Goal: Transaction & Acquisition: Purchase product/service

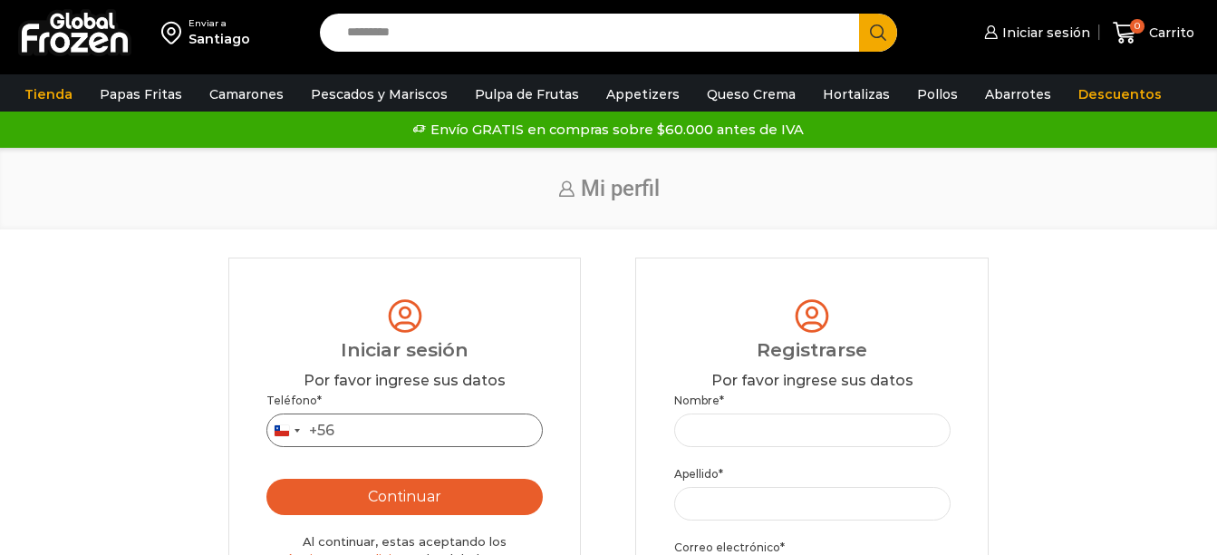
click at [396, 432] on input "Teléfono *" at bounding box center [404, 430] width 276 height 34
type input "*********"
click at [435, 523] on div "Teléfono * Chile +56 +56 Argentina +54 Chile +56 ********* Continuar Al continu…" at bounding box center [404, 528] width 276 height 272
click at [435, 512] on button "Continuar" at bounding box center [404, 497] width 276 height 36
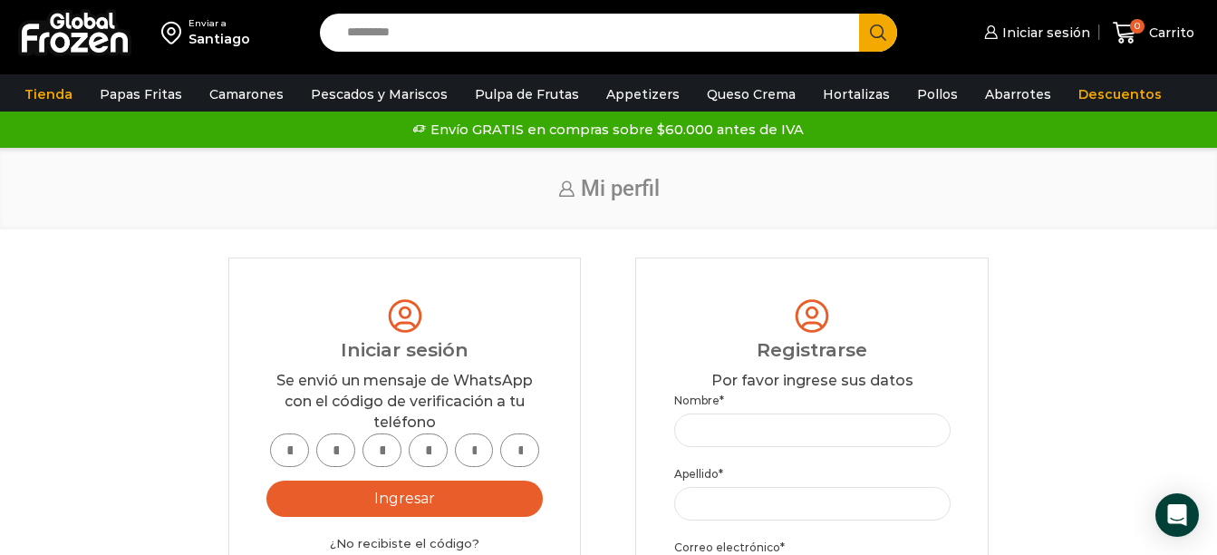
click at [281, 453] on input "text" at bounding box center [289, 450] width 39 height 34
type input "*"
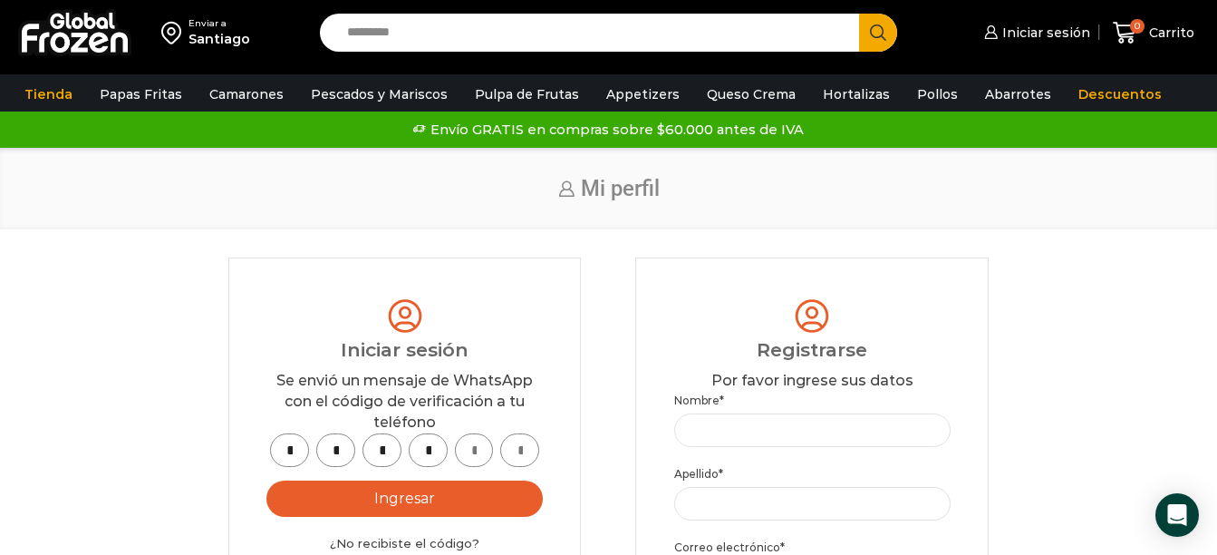
type input "*"
click at [398, 496] on button "Ingresar" at bounding box center [404, 498] width 276 height 36
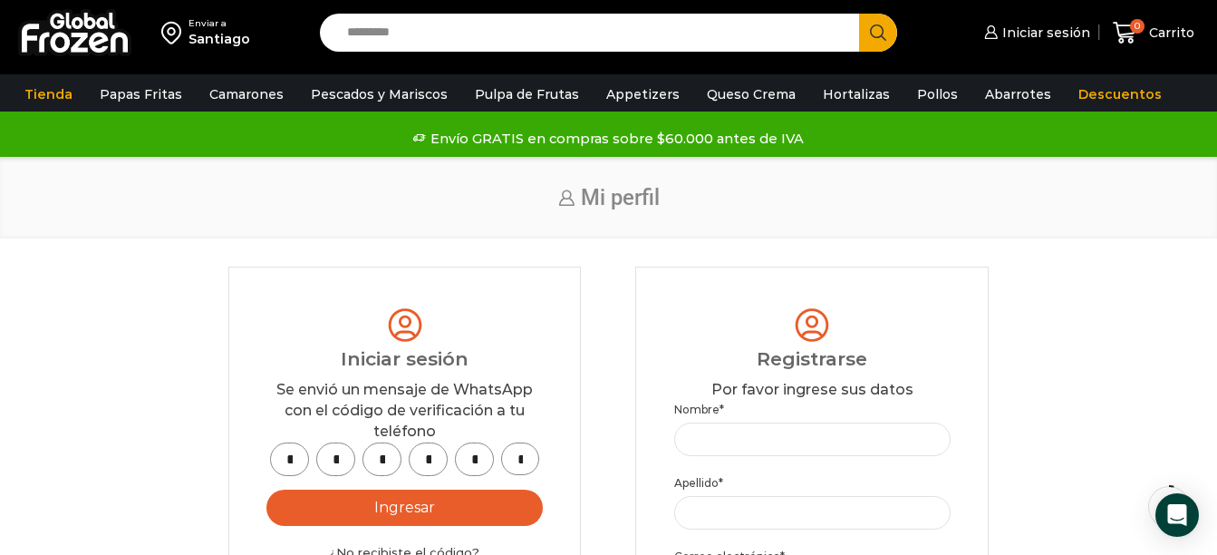
scroll to position [181, 0]
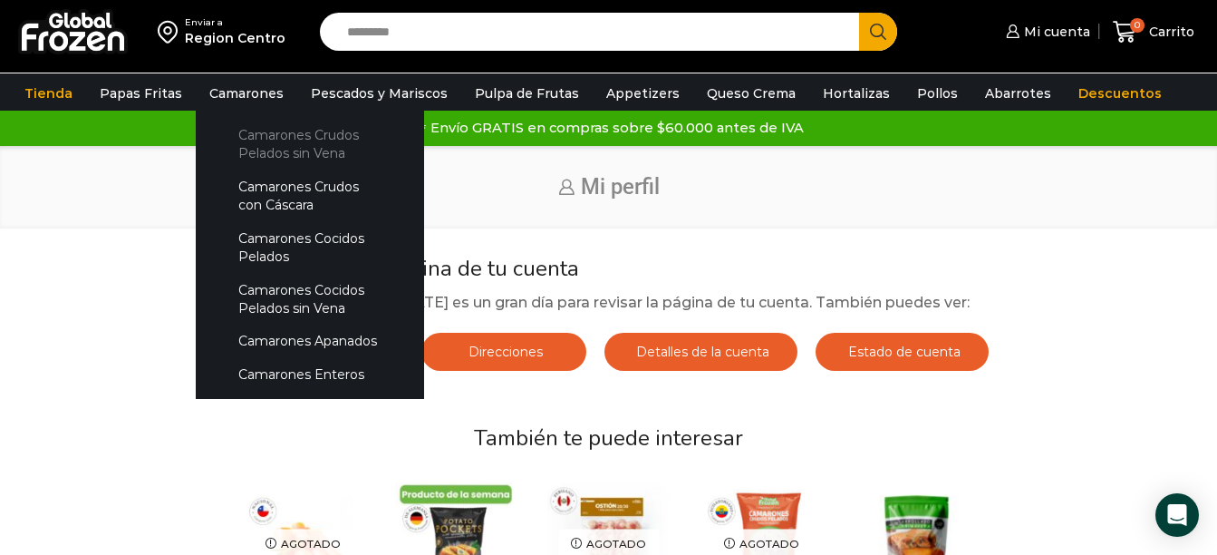
click at [284, 143] on link "Camarones Crudos Pelados sin Vena" at bounding box center [310, 145] width 192 height 52
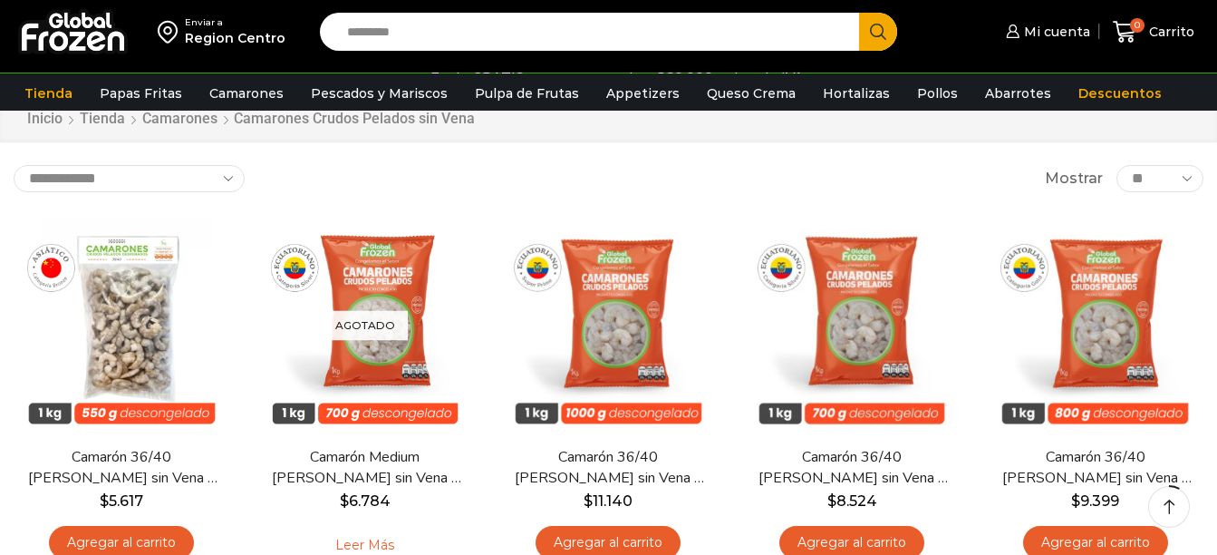
scroll to position [181, 0]
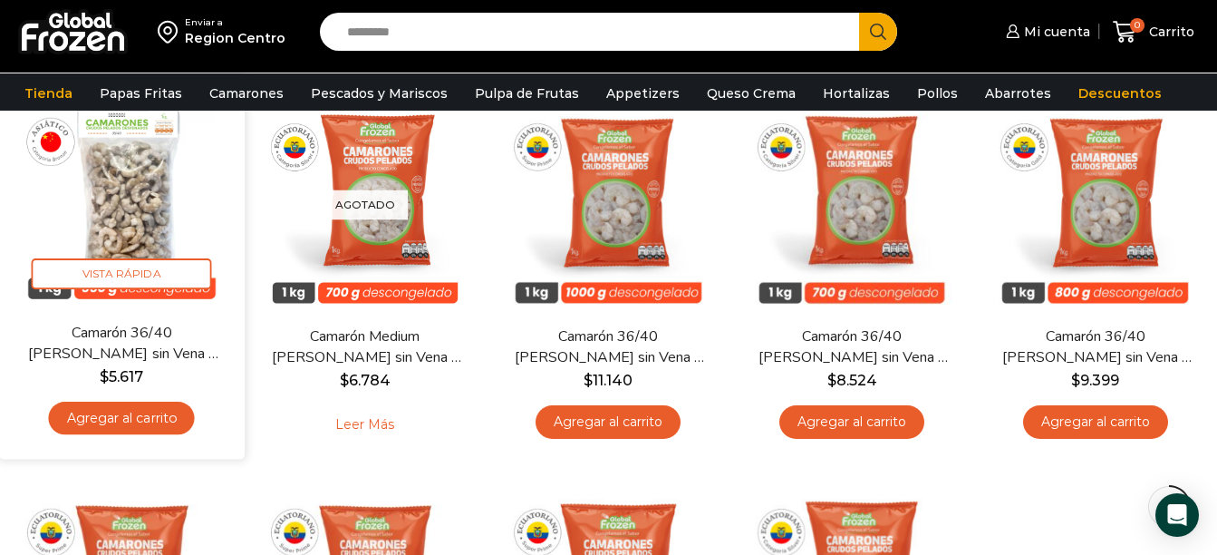
click at [146, 422] on link "Agregar al carrito" at bounding box center [122, 419] width 146 height 34
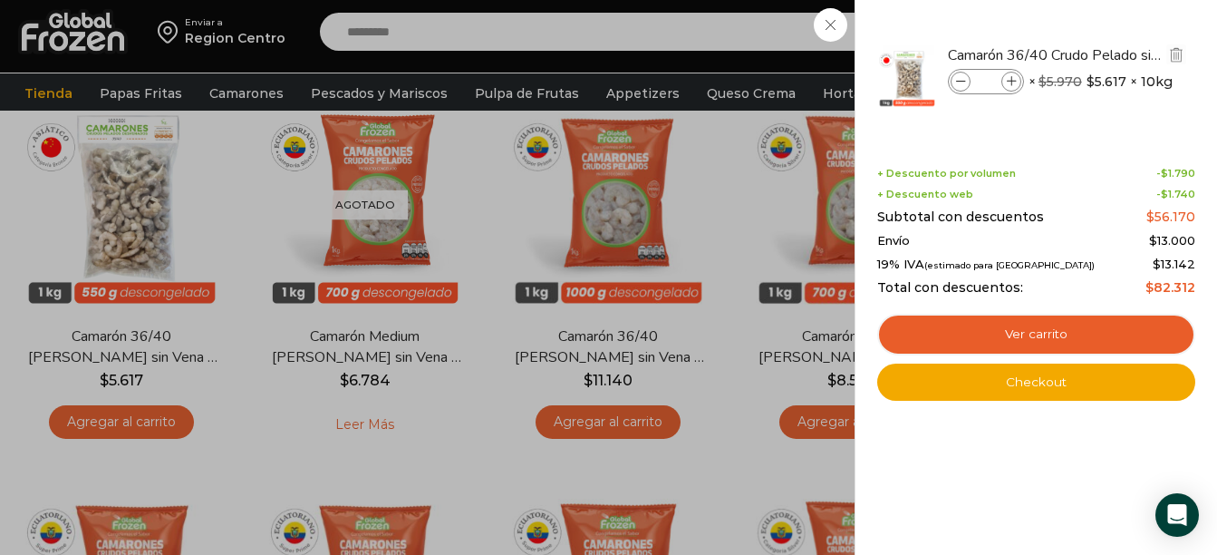
click at [1008, 82] on icon at bounding box center [1012, 82] width 10 height 10
type input "*"
click at [1108, 22] on div "4 Carrito 4 4 Shopping Cart *" at bounding box center [1153, 32] width 91 height 43
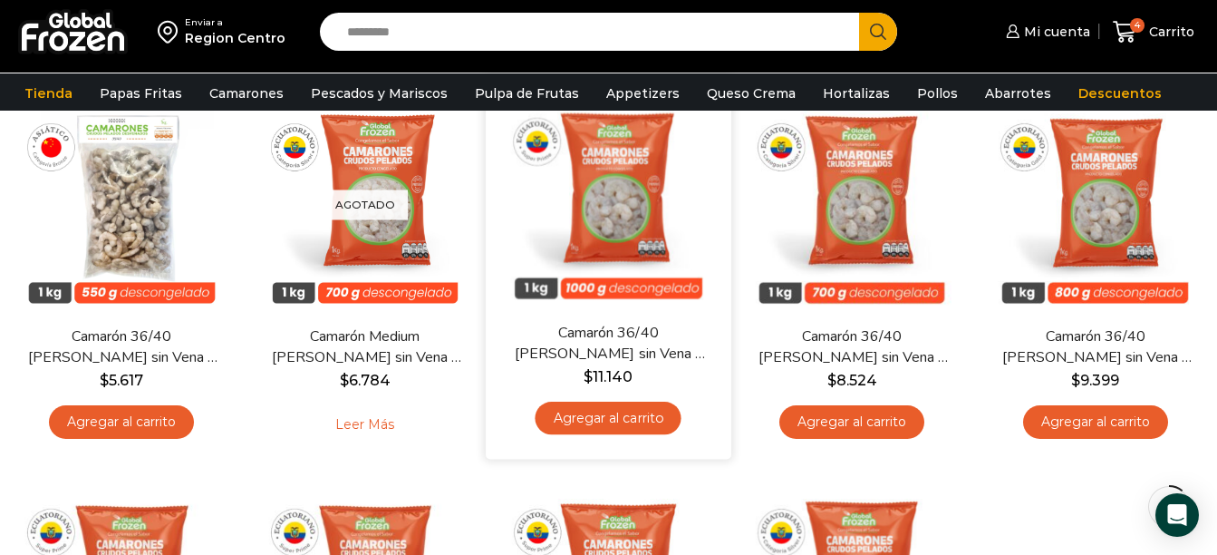
scroll to position [0, 0]
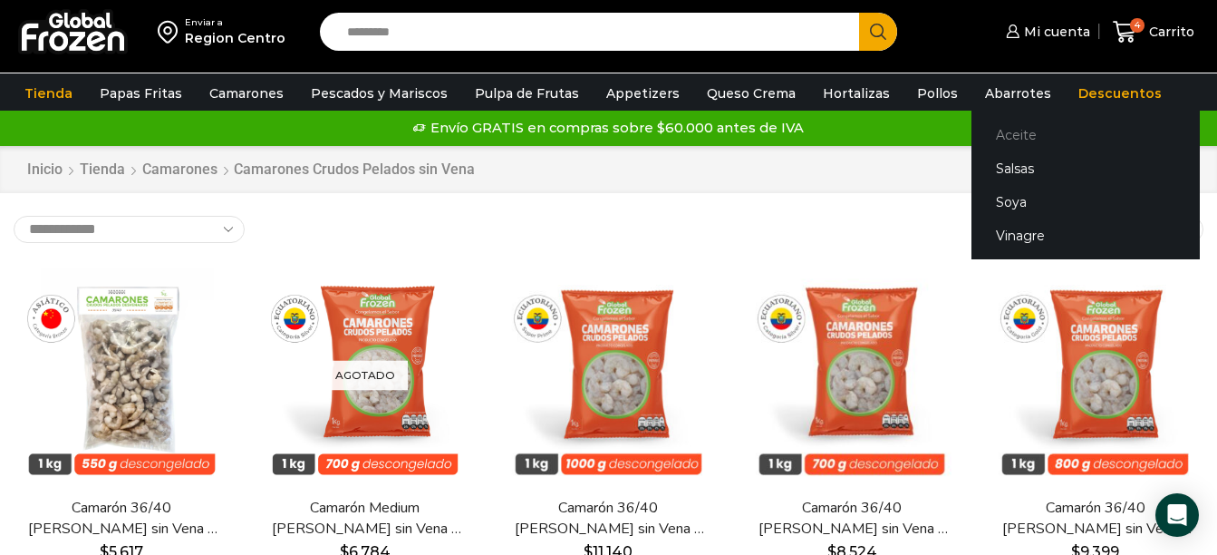
click at [972, 128] on link "Aceite" at bounding box center [1086, 136] width 228 height 34
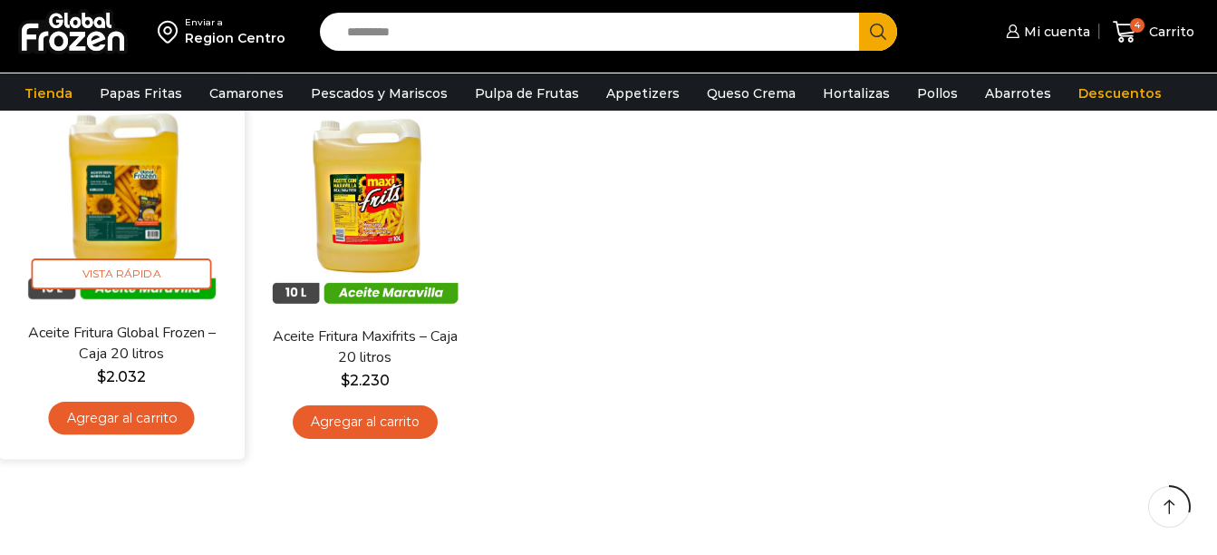
click at [140, 415] on link "Agregar al carrito" at bounding box center [122, 419] width 146 height 34
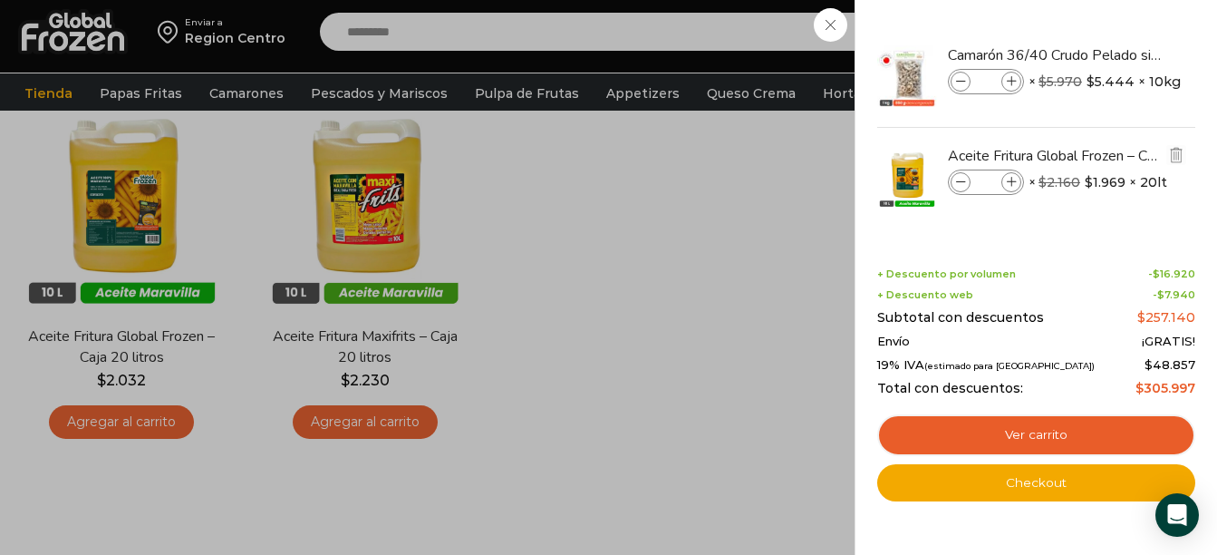
click at [1011, 184] on icon at bounding box center [1012, 183] width 10 height 10
type input "*"
click at [1108, 27] on div "7 Carrito 7 7 Shopping Cart *" at bounding box center [1153, 32] width 91 height 43
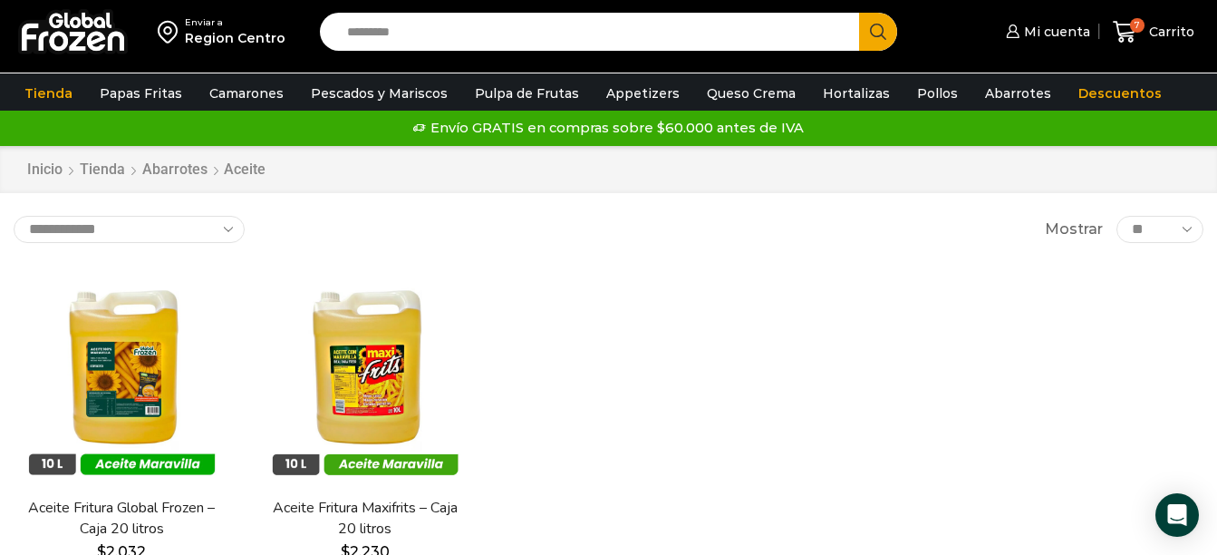
click at [375, 44] on input "Search input" at bounding box center [594, 32] width 512 height 38
type input "********"
click at [859, 13] on button "Search" at bounding box center [878, 32] width 38 height 38
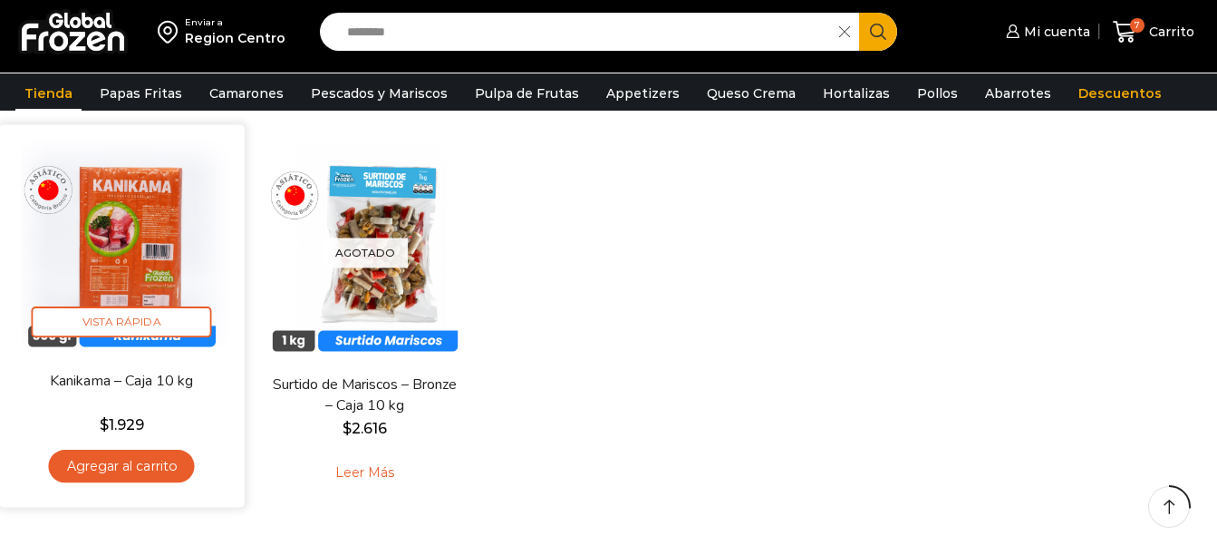
click at [156, 460] on link "Agregar al carrito" at bounding box center [122, 467] width 146 height 34
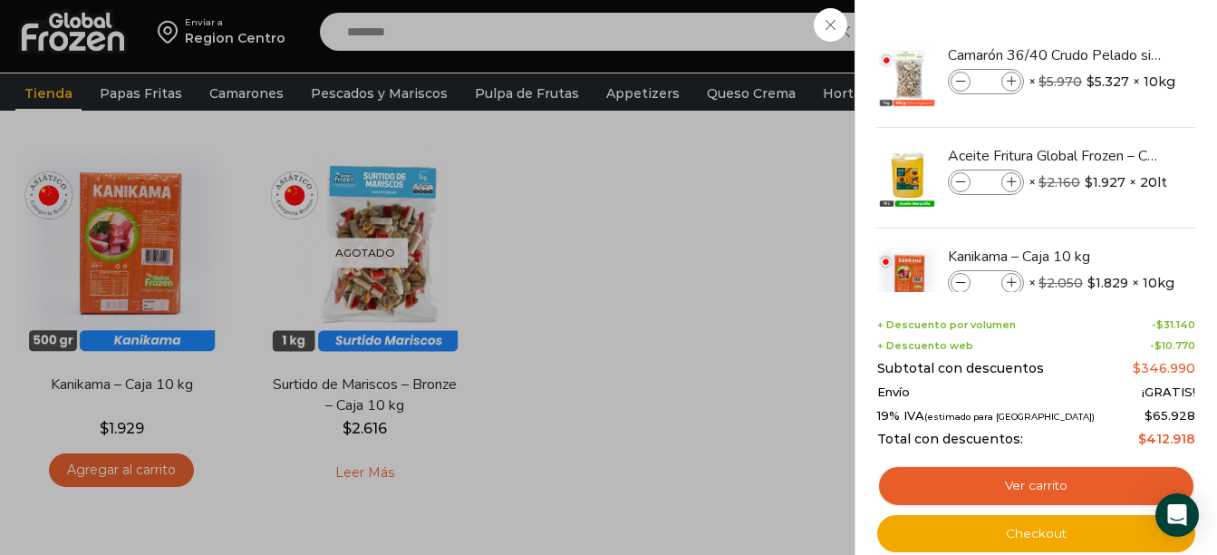
click at [1108, 32] on div "8 [GEOGRAPHIC_DATA] 8 8 Shopping Cart *" at bounding box center [1153, 32] width 91 height 43
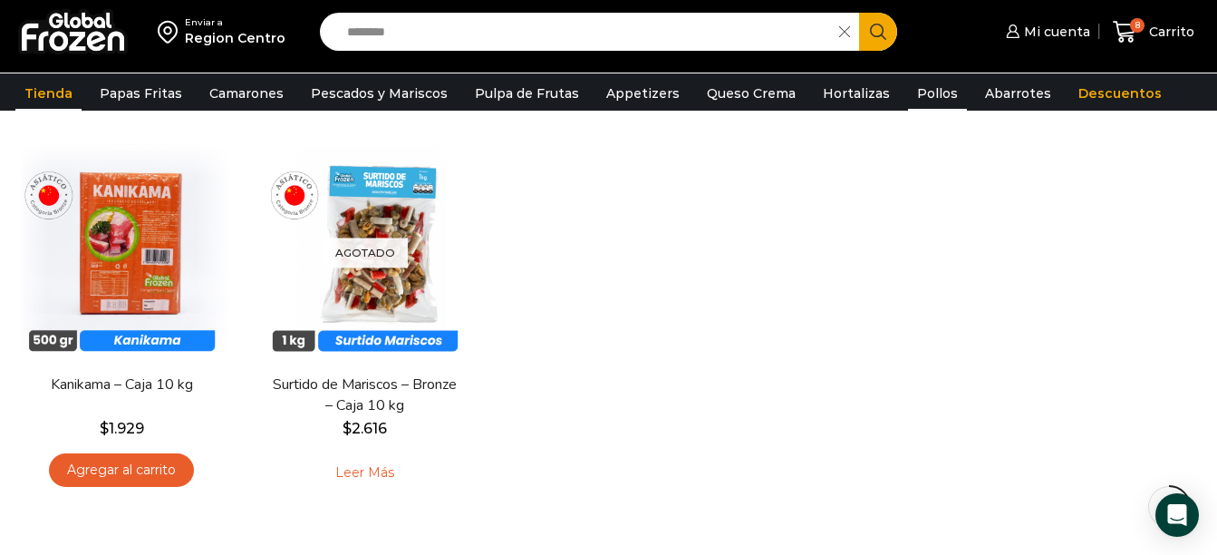
click at [908, 83] on link "Pollos" at bounding box center [937, 93] width 59 height 34
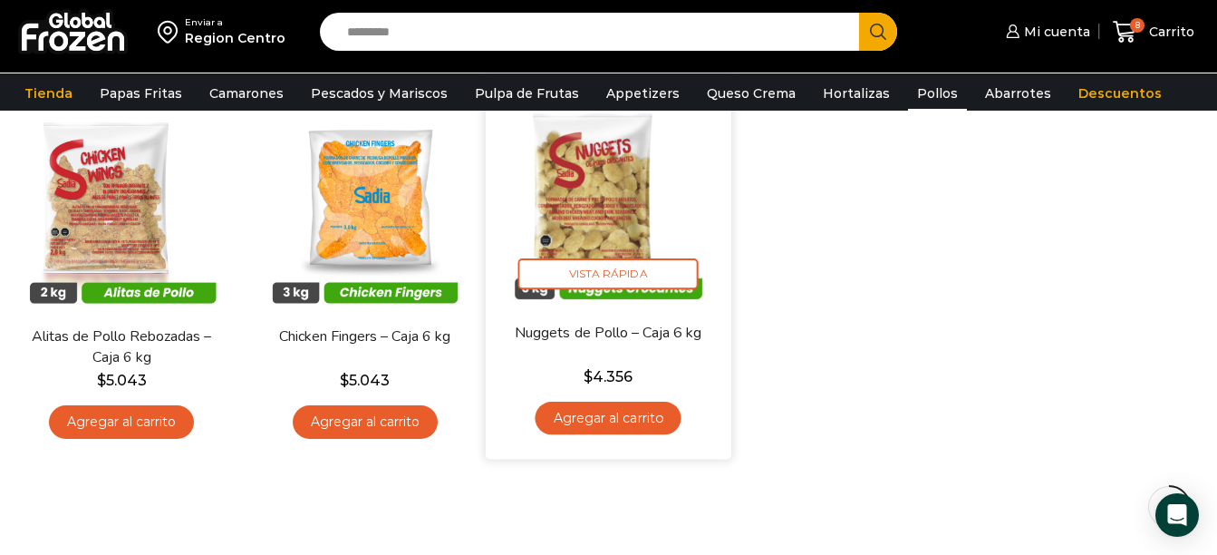
click at [588, 411] on link "Agregar al carrito" at bounding box center [609, 419] width 146 height 34
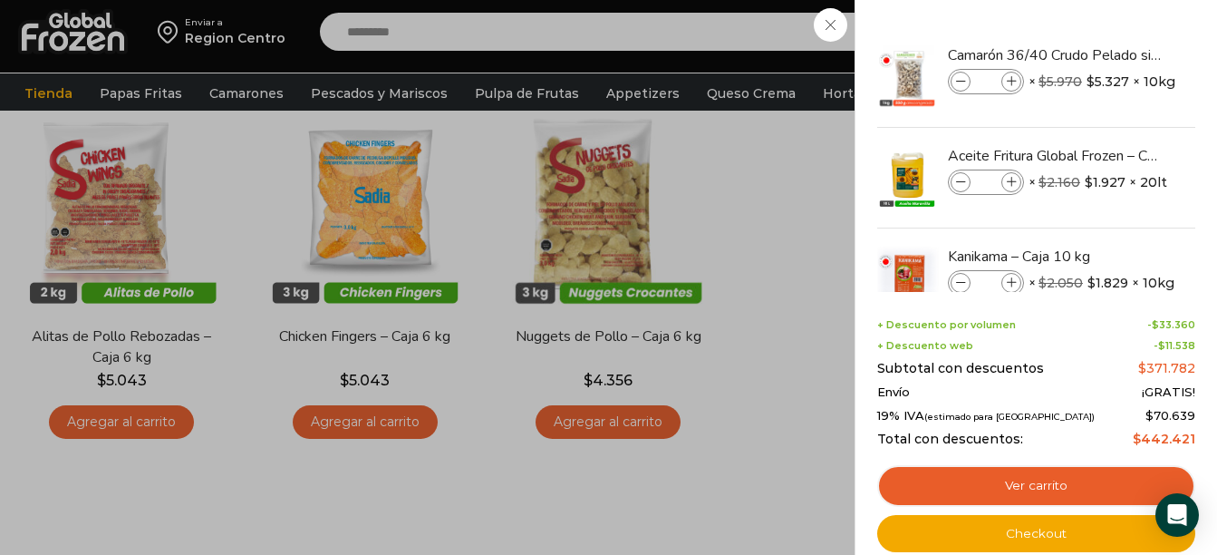
click at [1108, 32] on div "9 Carrito 9 9 Shopping Cart *" at bounding box center [1153, 32] width 91 height 43
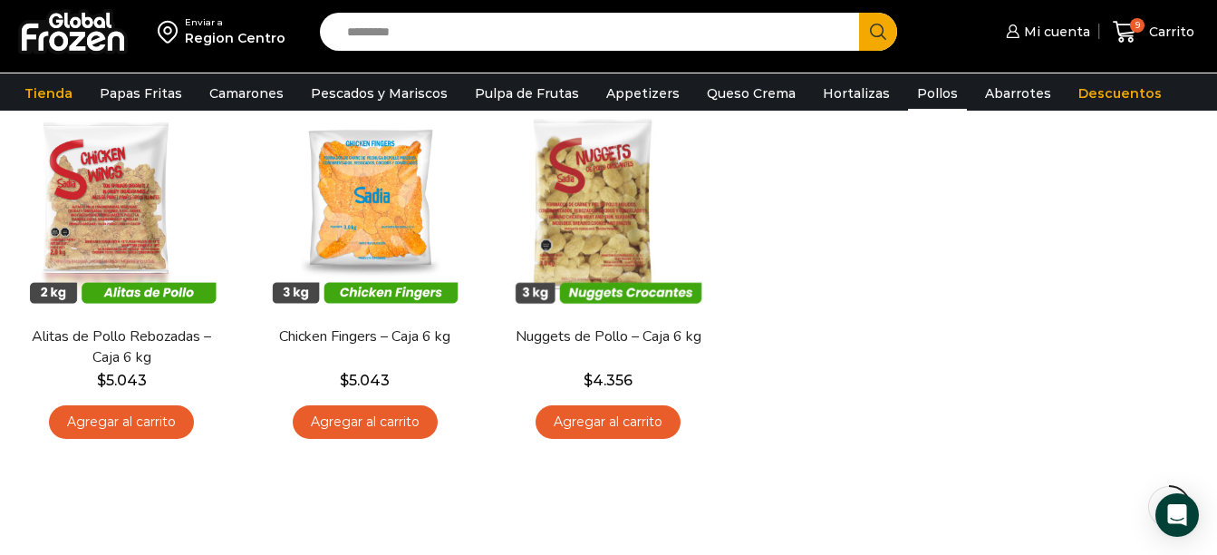
click at [559, 32] on input "Search input" at bounding box center [594, 32] width 512 height 38
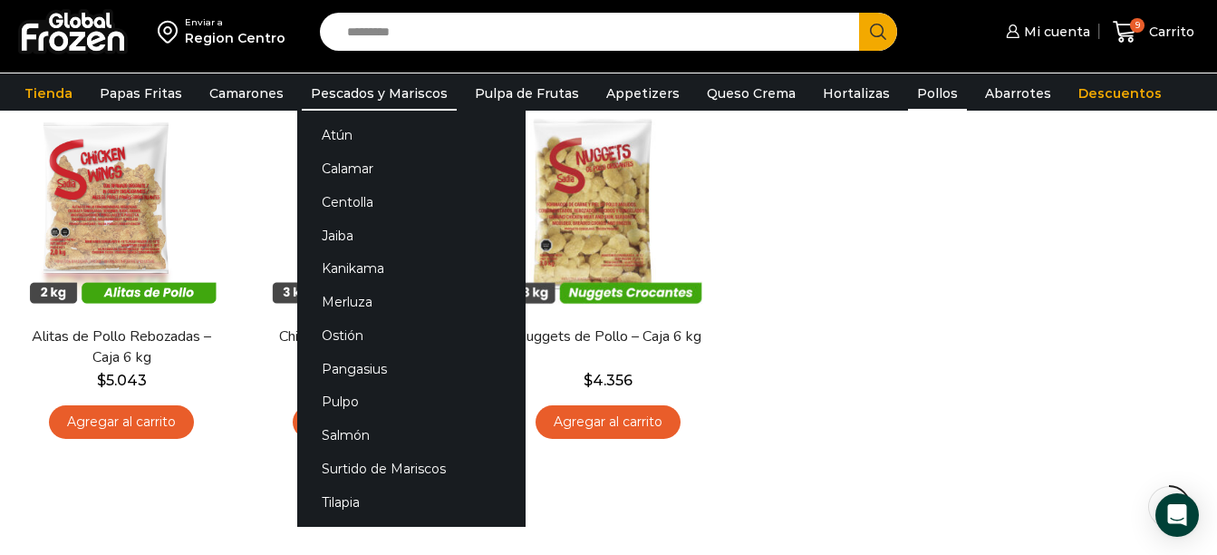
click at [319, 86] on link "Pescados y Mariscos" at bounding box center [379, 93] width 155 height 34
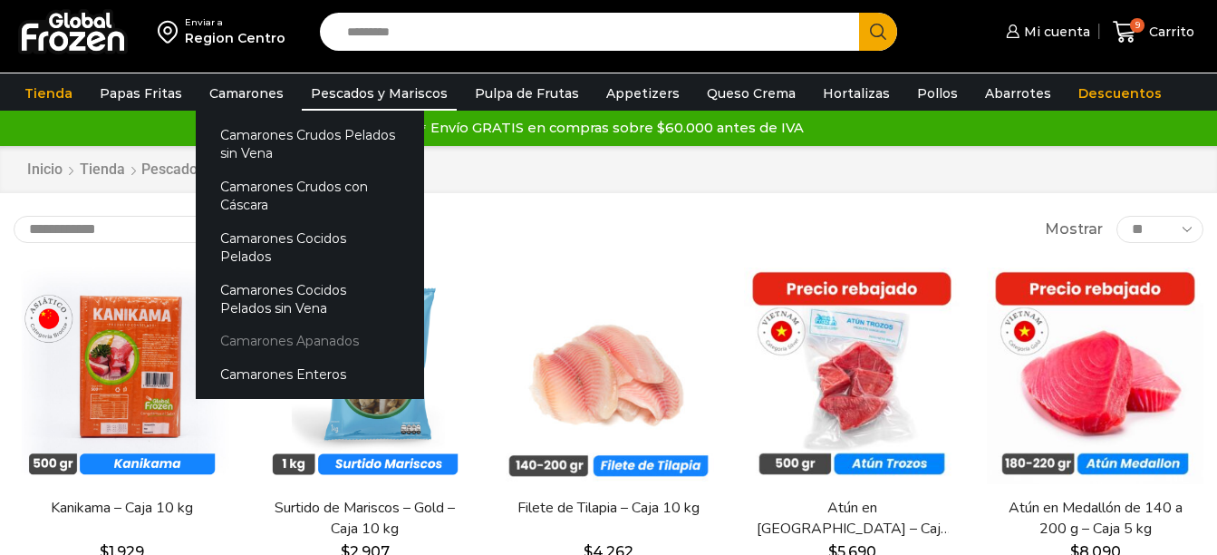
click at [288, 324] on link "Camarones Apanados" at bounding box center [310, 341] width 228 height 34
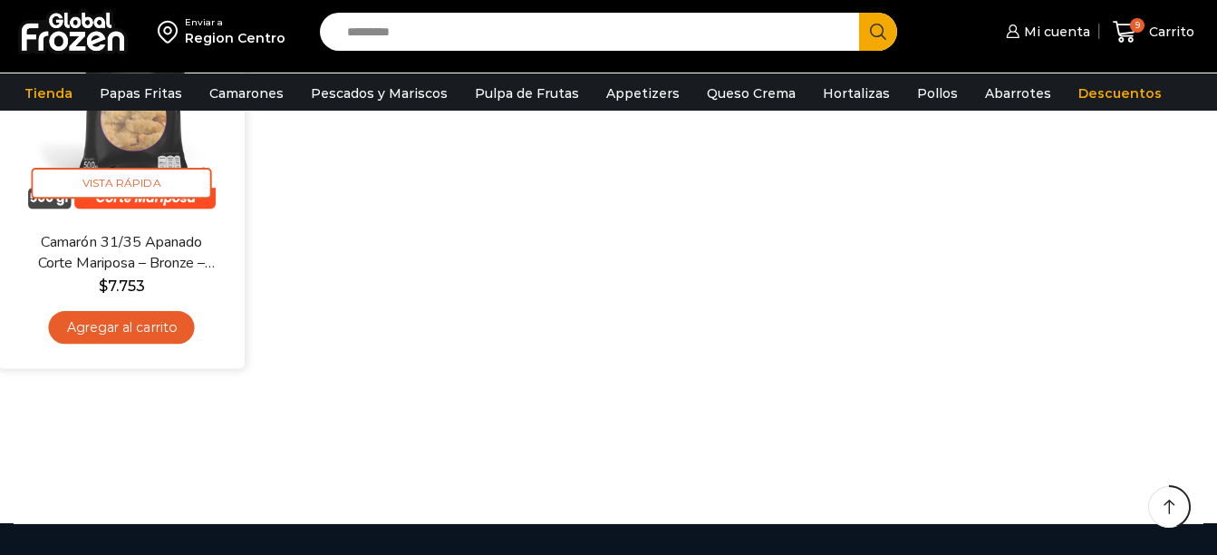
click at [145, 337] on link "Agregar al carrito" at bounding box center [122, 328] width 146 height 34
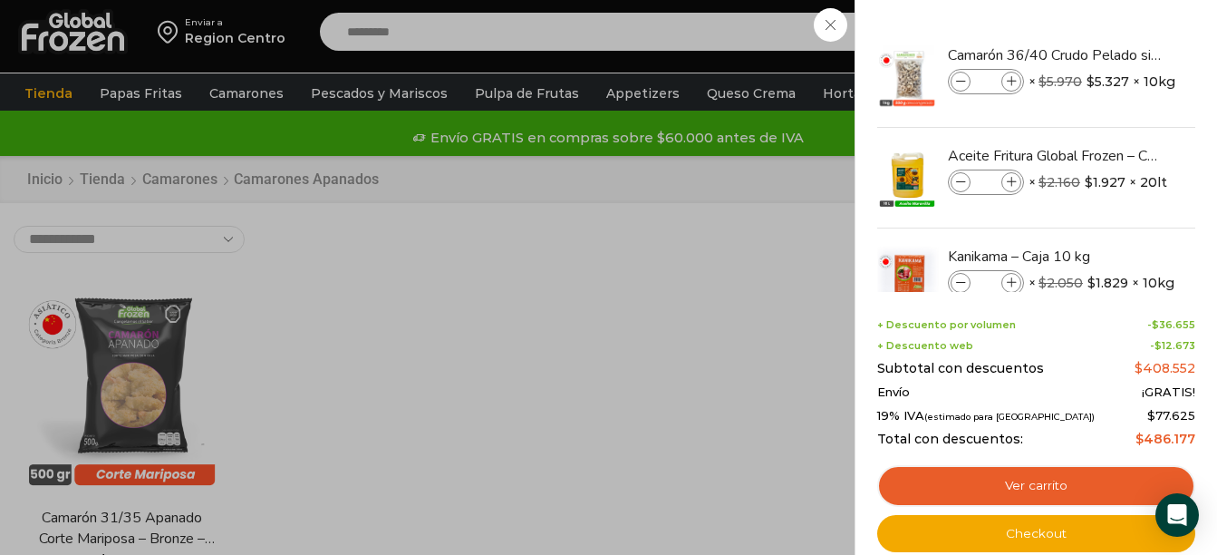
click at [1108, 22] on div "10 [GEOGRAPHIC_DATA] 10 10 Shopping Cart *" at bounding box center [1153, 32] width 91 height 43
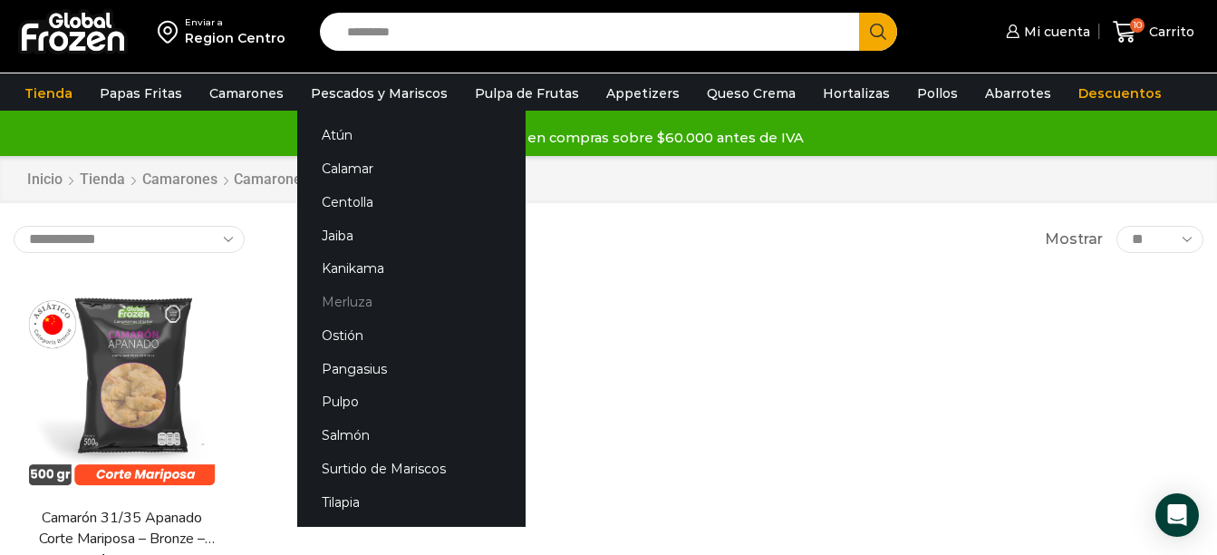
click at [345, 296] on link "Merluza" at bounding box center [411, 303] width 228 height 34
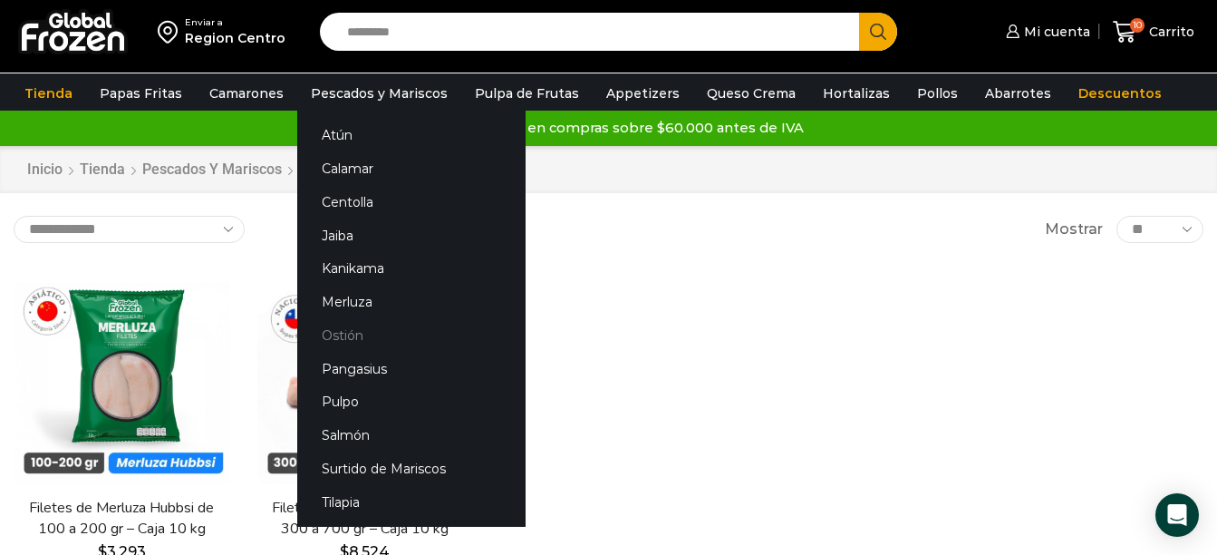
click at [342, 331] on link "Ostión" at bounding box center [411, 336] width 228 height 34
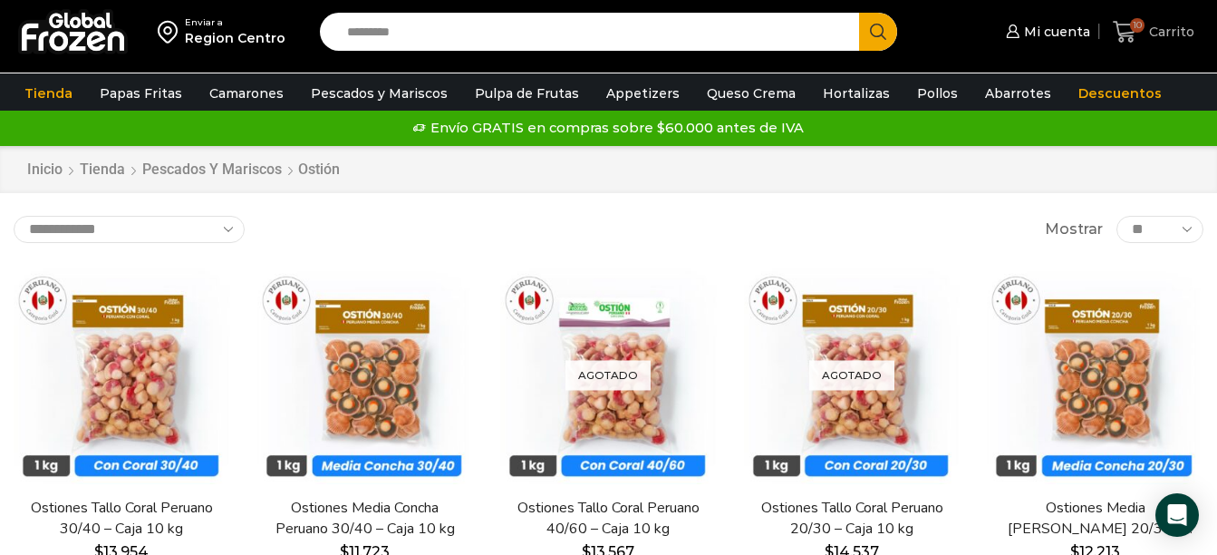
click at [1145, 28] on span "10" at bounding box center [1129, 32] width 32 height 24
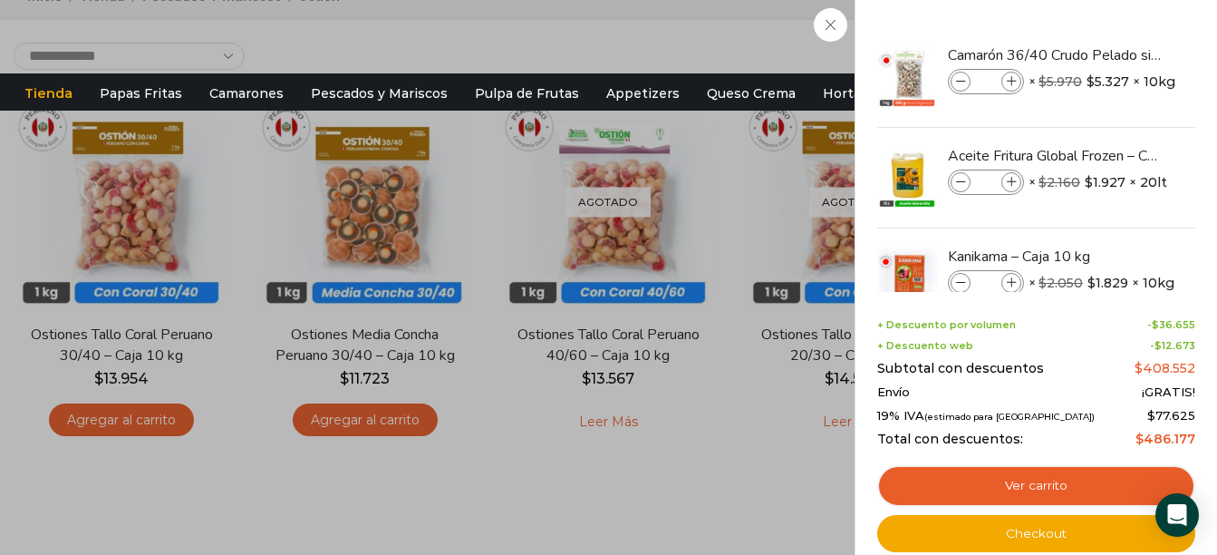
scroll to position [181, 0]
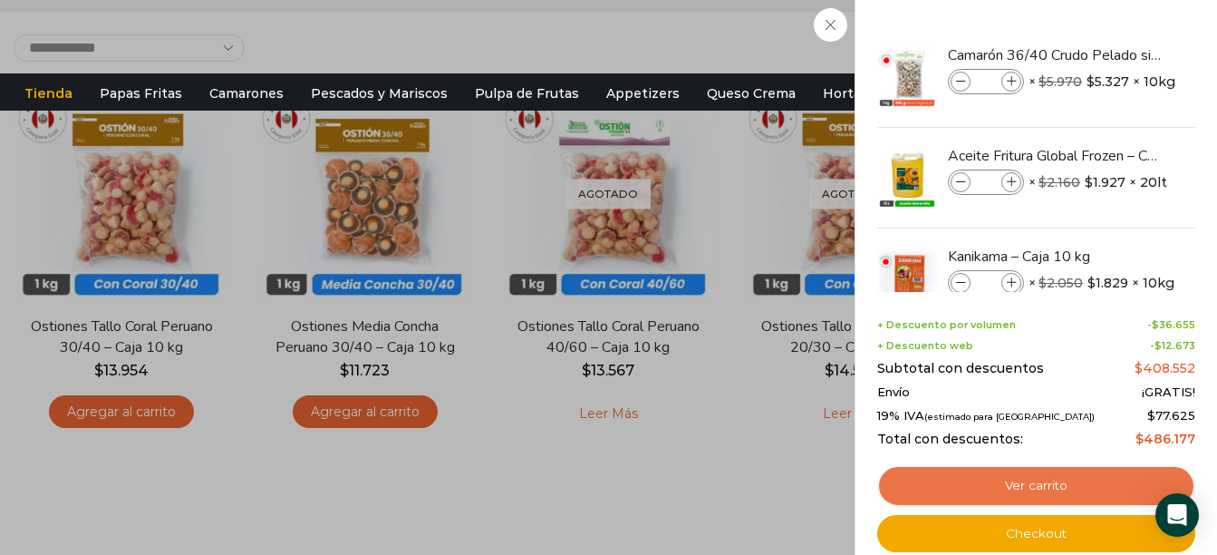
click at [1027, 484] on link "Ver carrito" at bounding box center [1036, 486] width 318 height 42
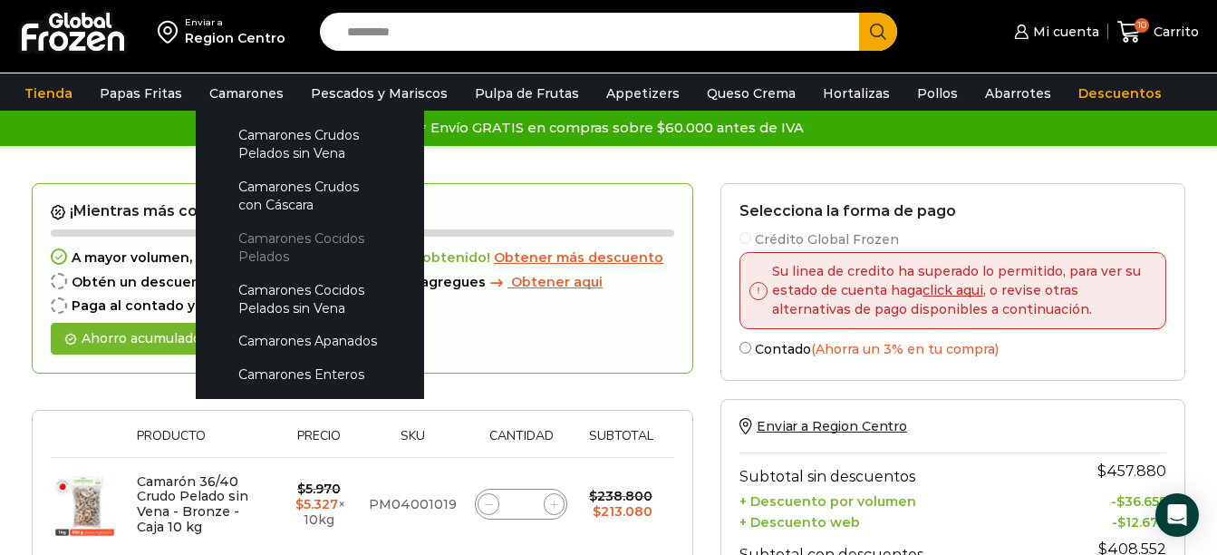
click at [259, 250] on link "Camarones Cocidos Pelados" at bounding box center [310, 247] width 192 height 52
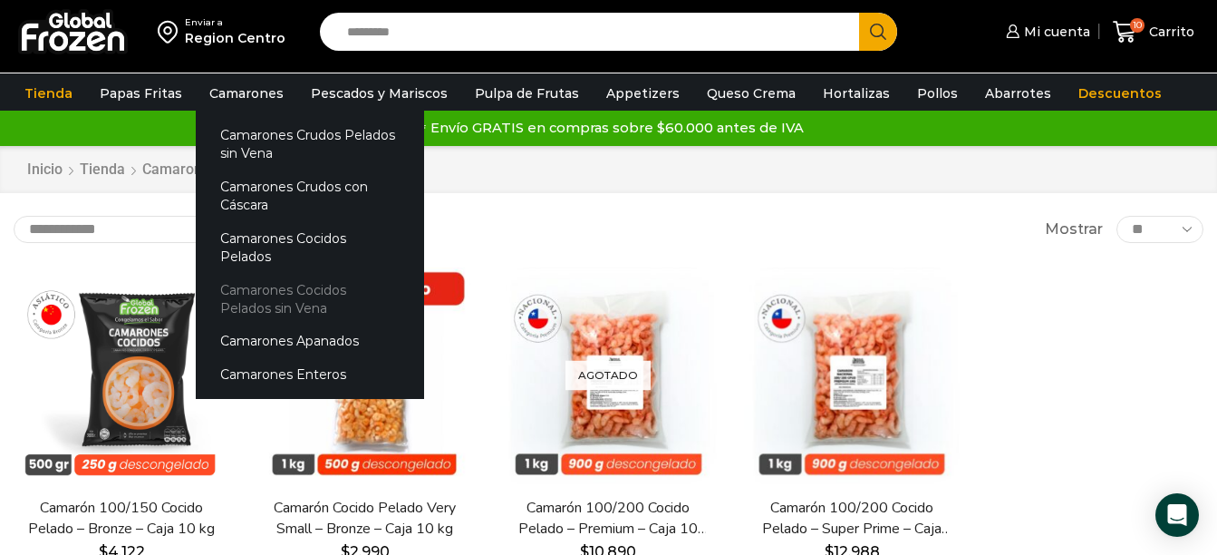
click at [273, 274] on link "Camarones Cocidos Pelados sin Vena" at bounding box center [310, 299] width 228 height 52
click at [254, 273] on link "Camarones Cocidos Pelados sin Vena" at bounding box center [310, 299] width 228 height 52
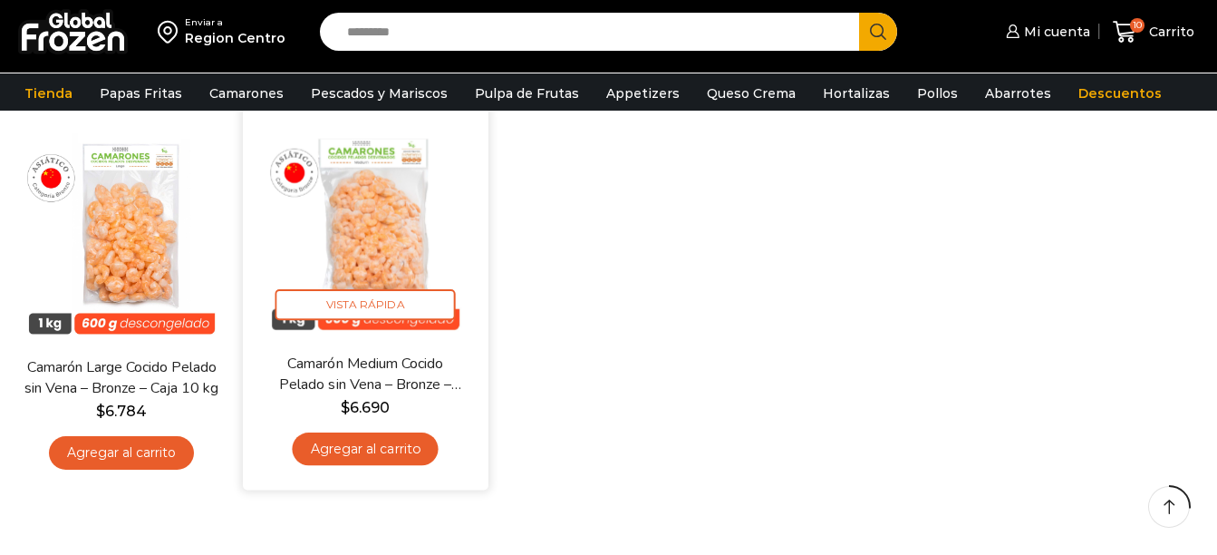
scroll to position [181, 0]
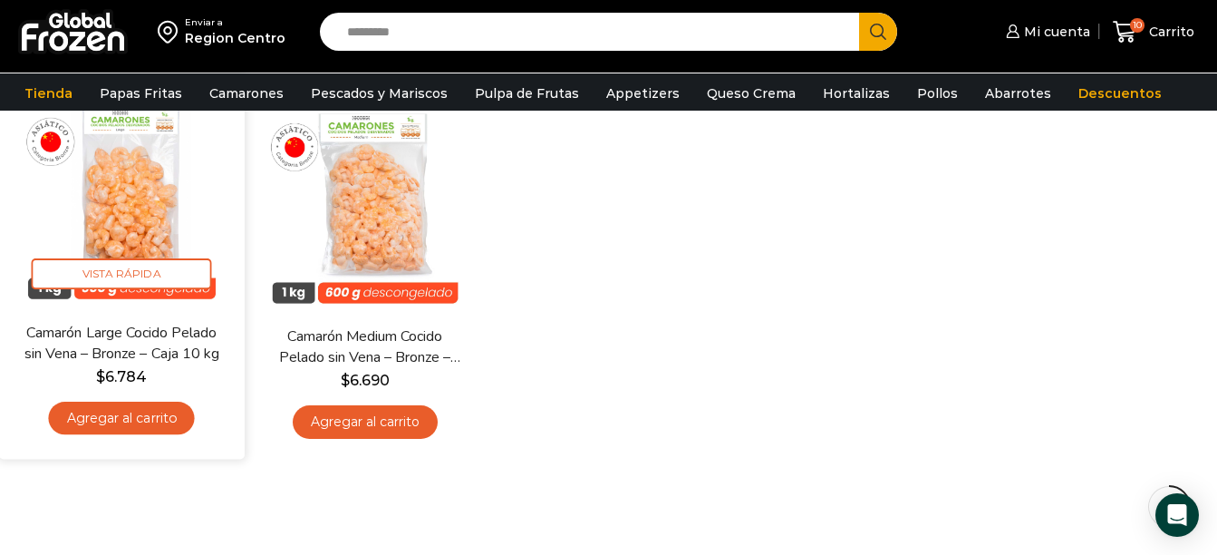
click at [169, 417] on link "Agregar al carrito" at bounding box center [122, 419] width 146 height 34
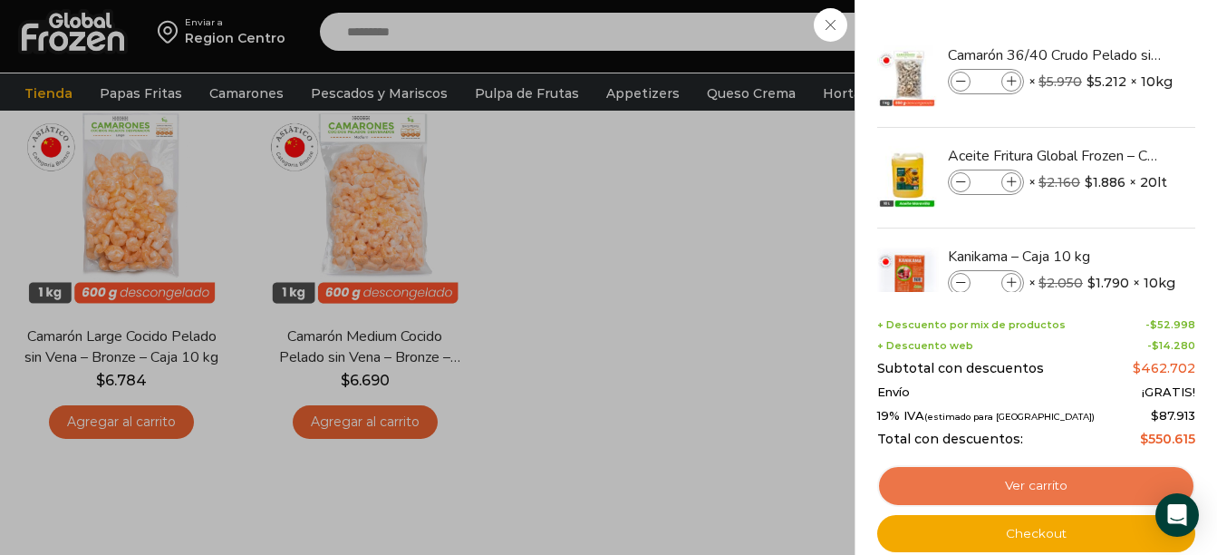
click at [1052, 496] on link "Ver carrito" at bounding box center [1036, 486] width 318 height 42
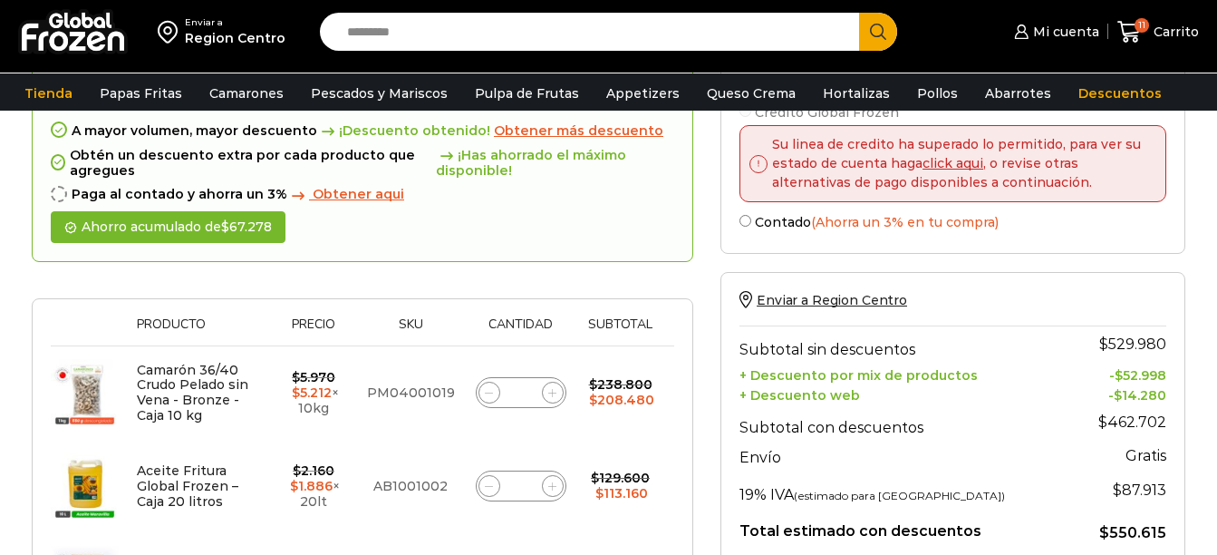
scroll to position [181, 0]
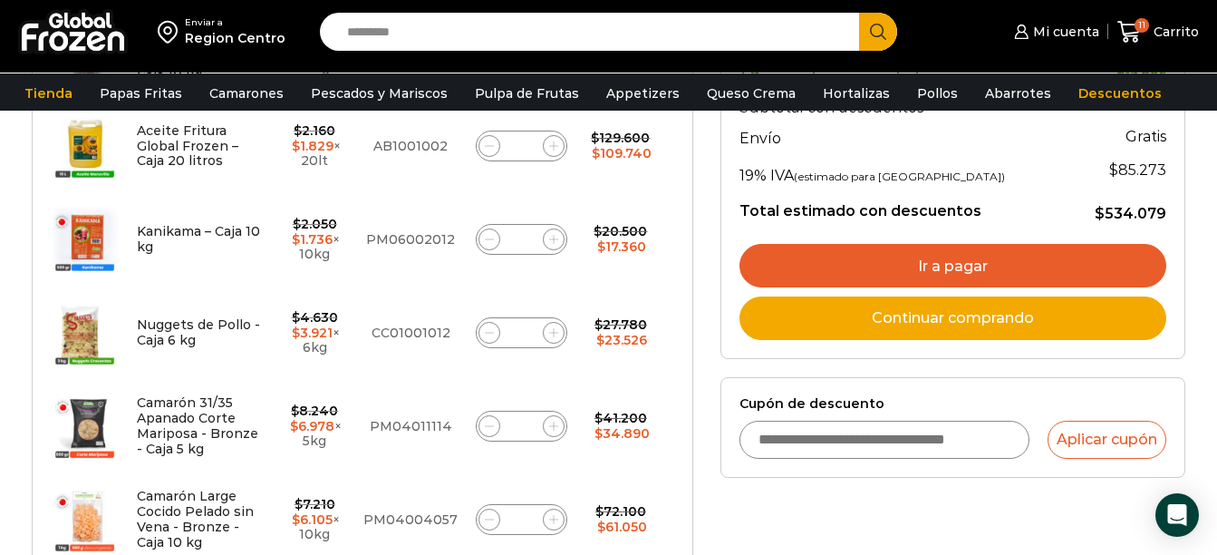
scroll to position [453, 0]
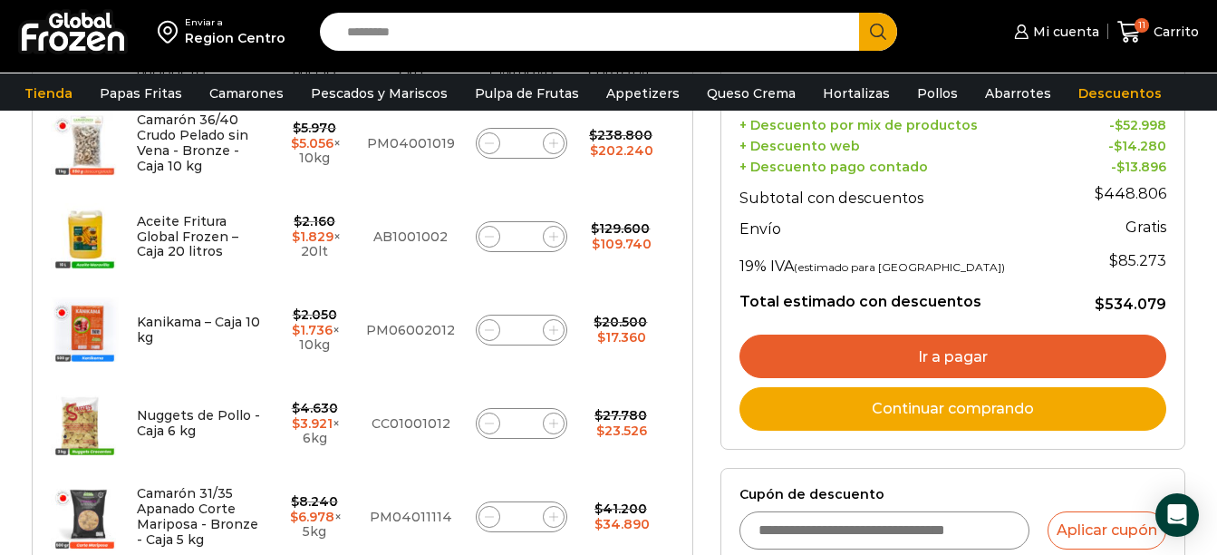
click at [549, 237] on icon at bounding box center [553, 236] width 8 height 8
type input "*"
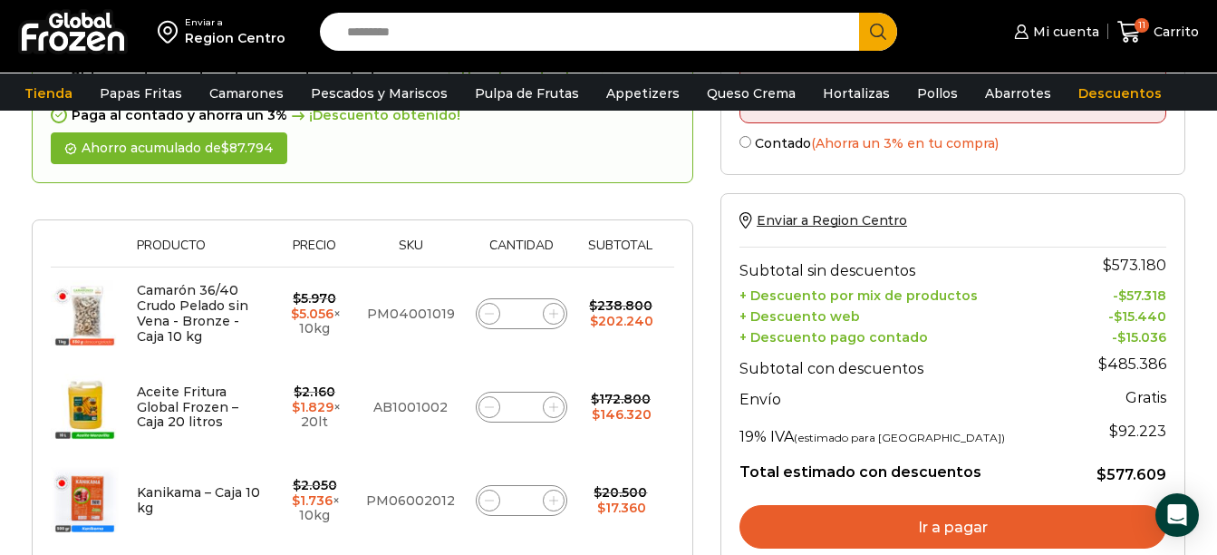
scroll to position [555, 0]
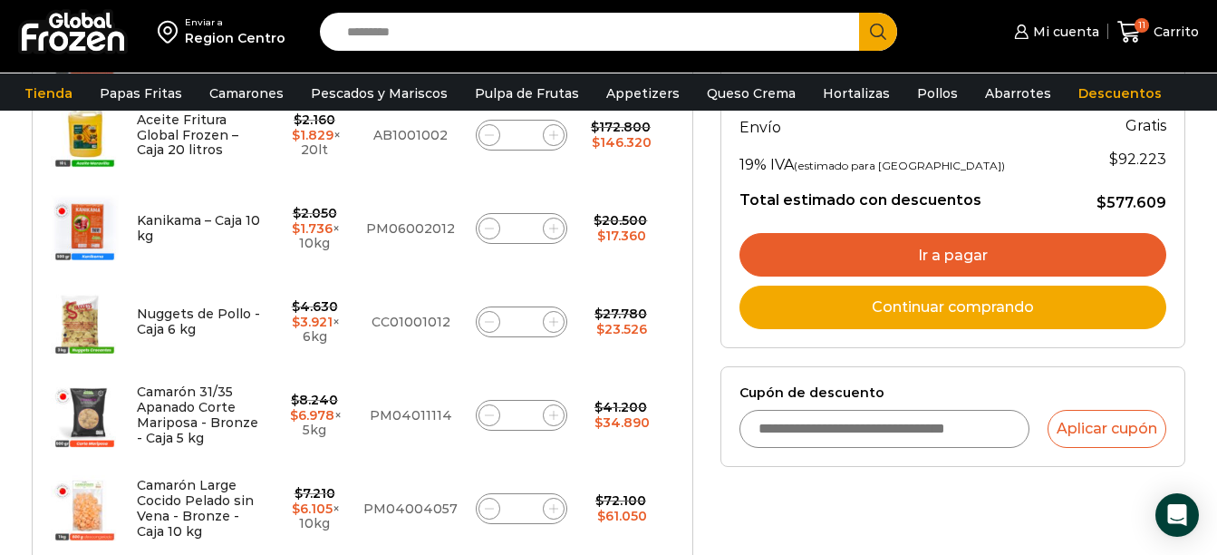
click at [894, 256] on link "Ir a pagar" at bounding box center [953, 255] width 427 height 44
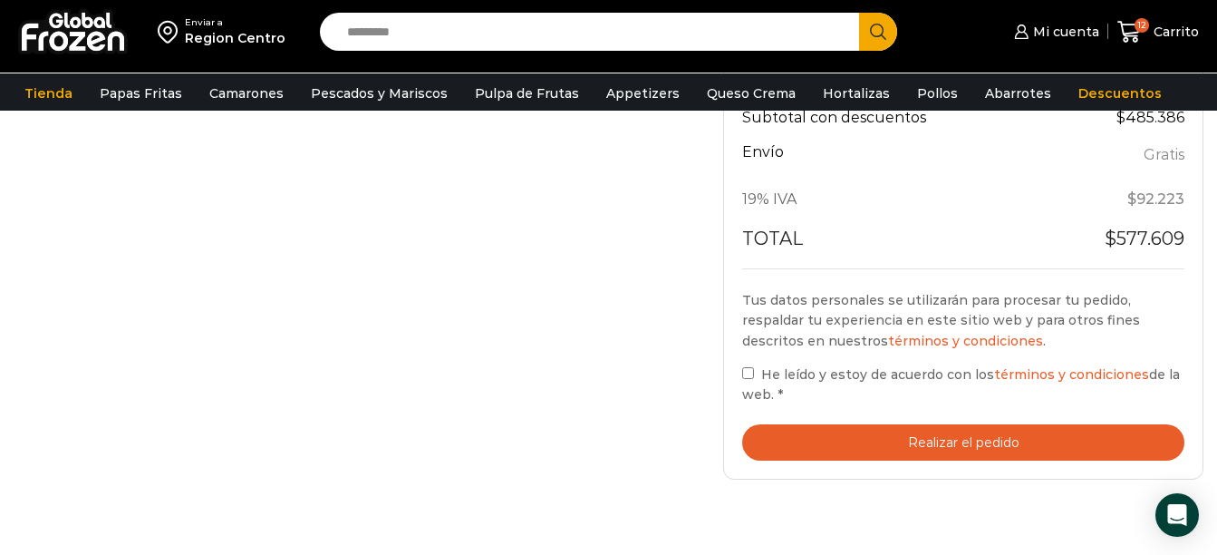
scroll to position [997, 0]
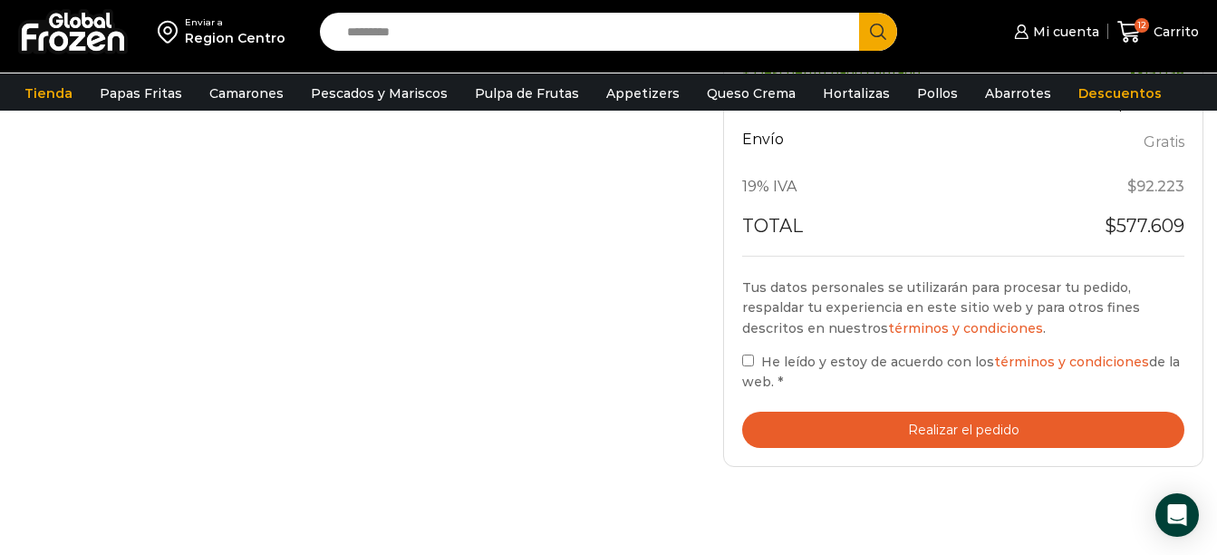
click at [835, 424] on button "Realizar el pedido" at bounding box center [963, 429] width 442 height 37
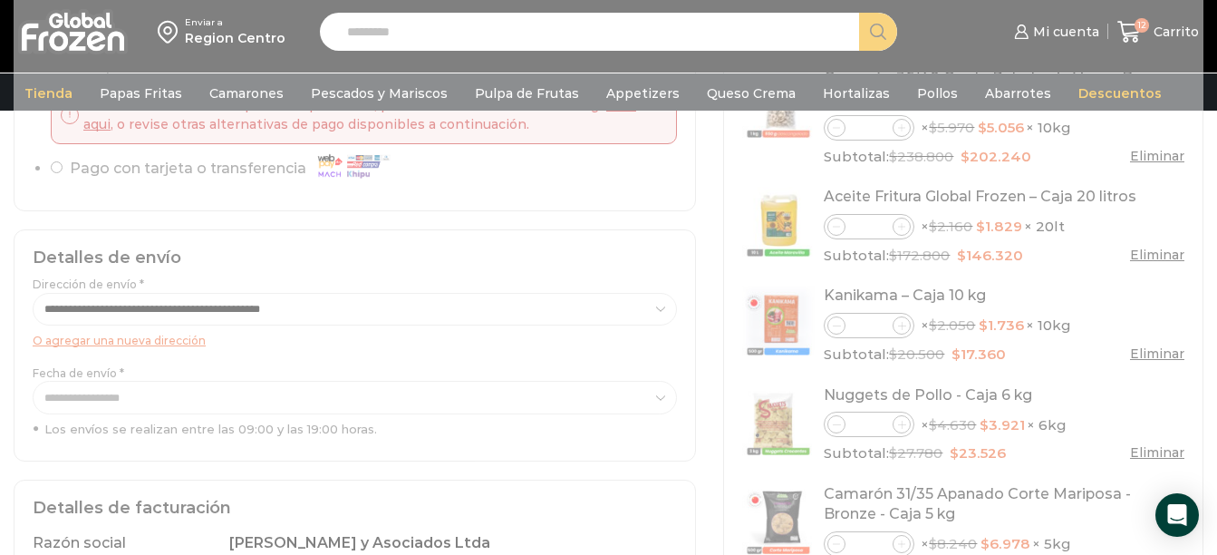
scroll to position [91, 0]
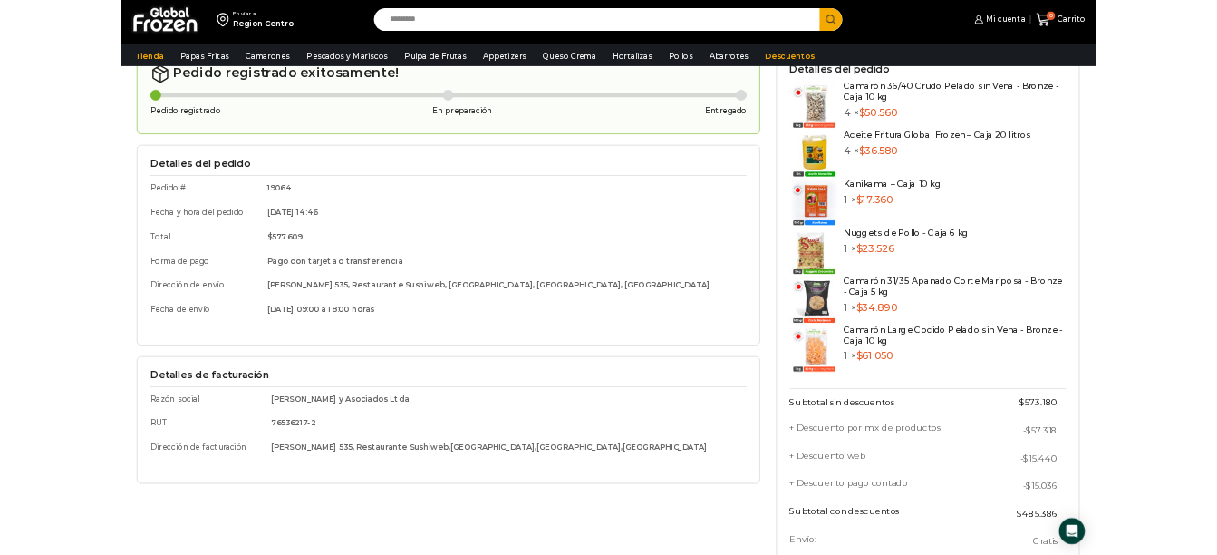
scroll to position [98, 0]
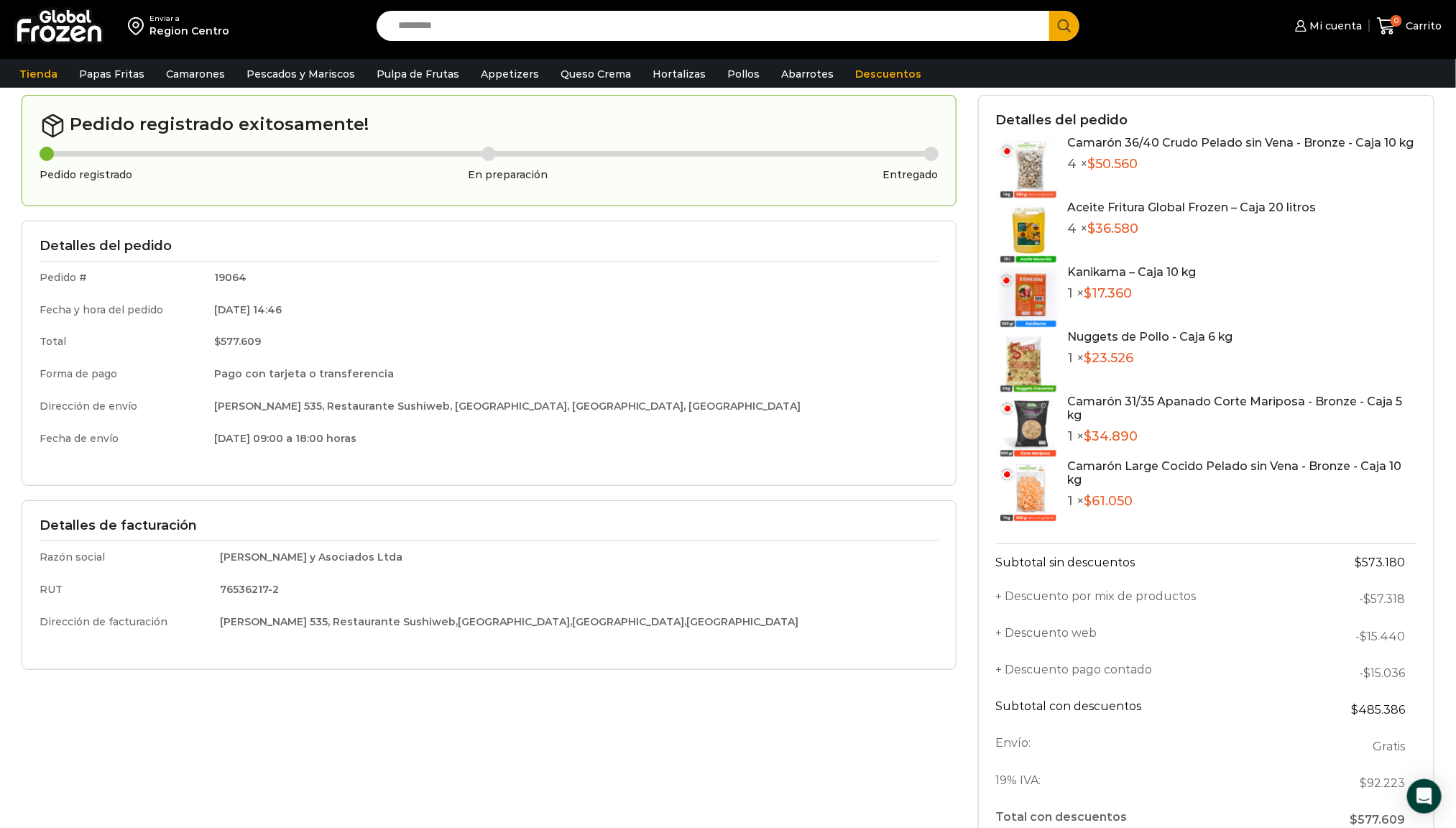
click at [846, 302] on td "[DATE] 14:46" at bounding box center [571, 310] width 734 height 33
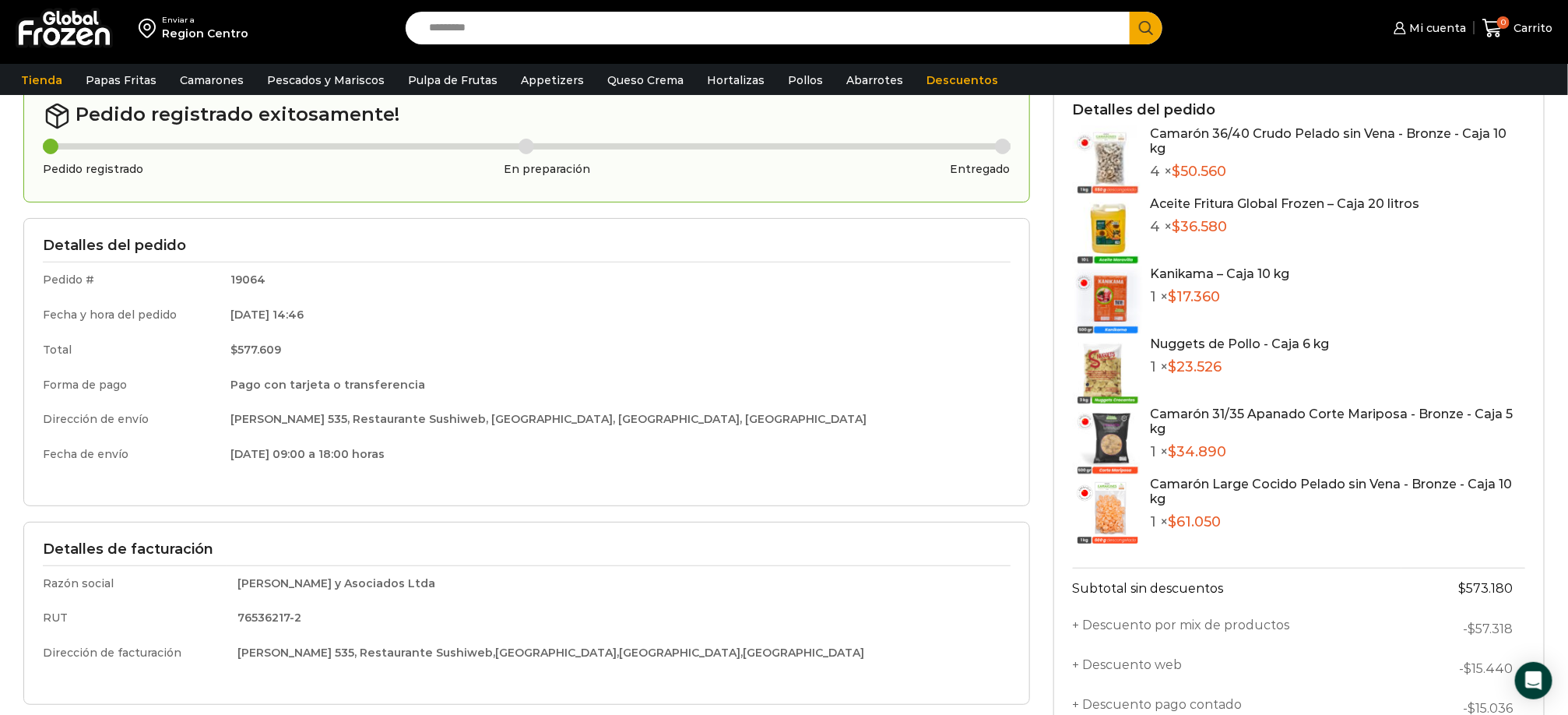
drag, startPoint x: 15, startPoint y: 285, endPoint x: 129, endPoint y: 231, distance: 126.1
click at [15, 285] on div "Pedido registrado exitosamente! Pedido registrado En preparación Entregado Deta…" at bounding box center [527, 510] width 1030 height 854
